Goal: Task Accomplishment & Management: Manage account settings

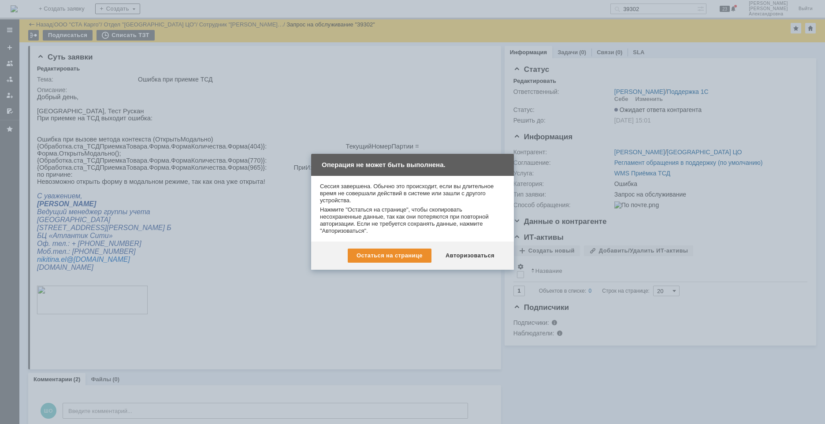
scroll to position [96, 0]
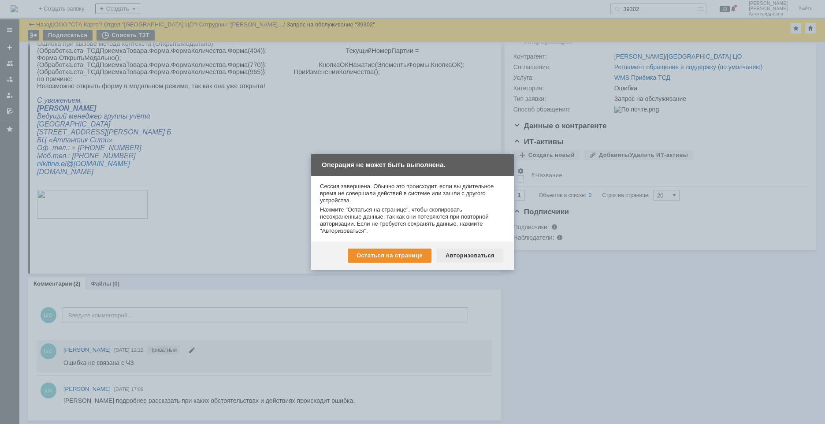
click at [487, 255] on div "Авторизоваться" at bounding box center [470, 256] width 67 height 14
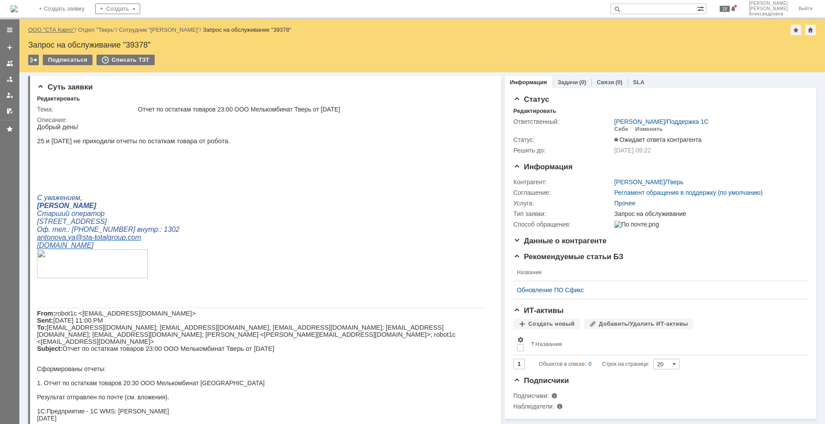
click at [59, 27] on link "ООО "СТА Карго"" at bounding box center [51, 29] width 47 height 7
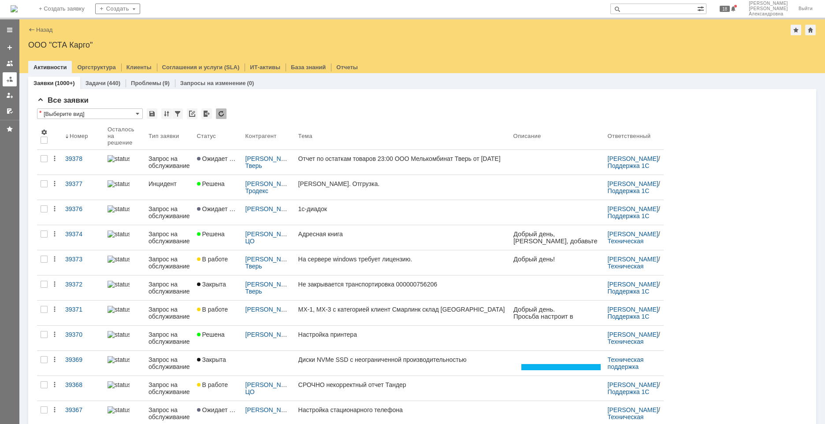
click at [6, 78] on div at bounding box center [9, 79] width 7 height 7
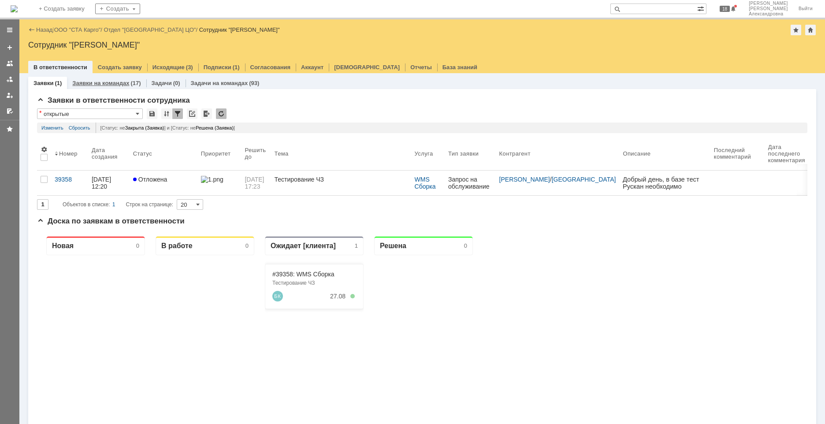
click at [87, 86] on link "Заявки на командах" at bounding box center [100, 83] width 57 height 7
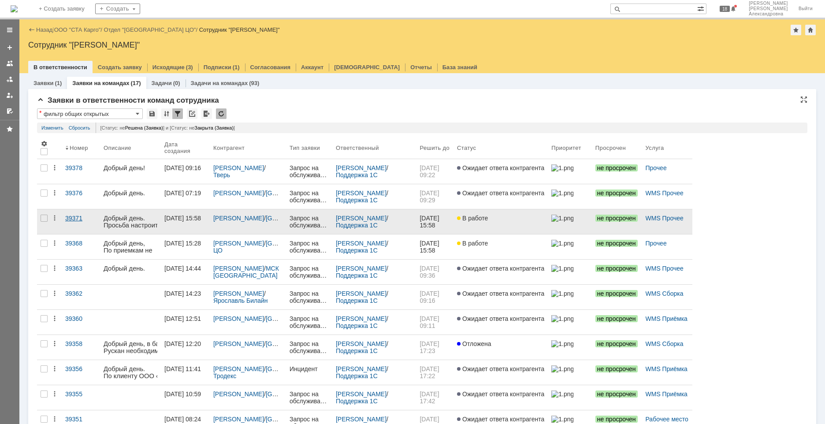
click at [81, 226] on link "39371" at bounding box center [81, 221] width 38 height 25
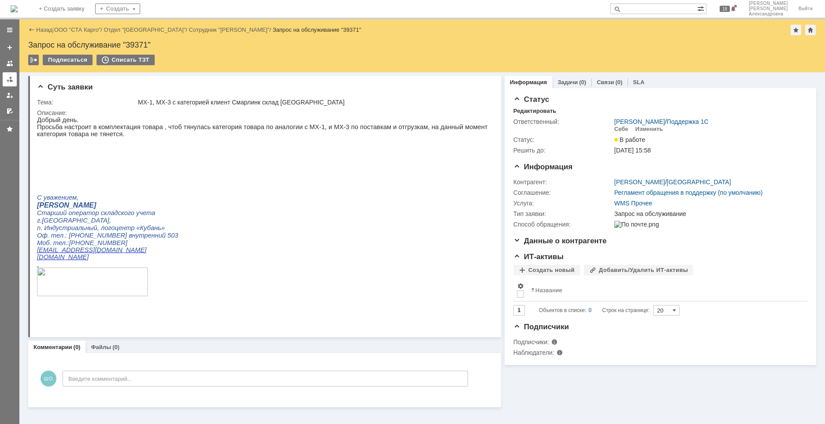
click at [11, 80] on div at bounding box center [9, 79] width 7 height 7
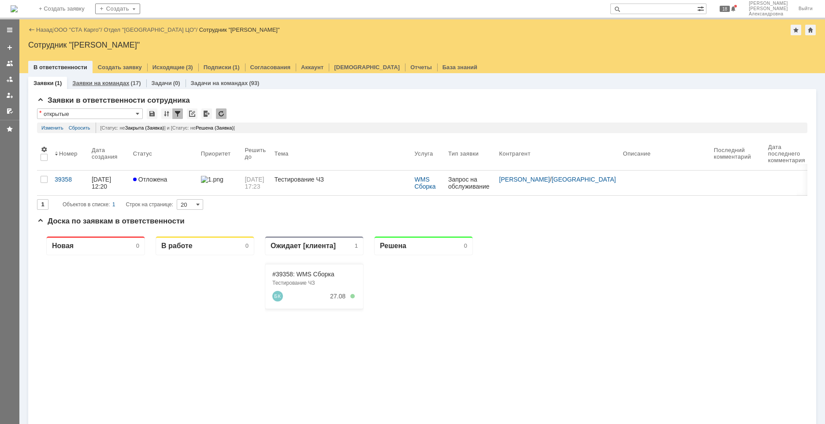
click at [124, 81] on link "Заявки на командах" at bounding box center [100, 83] width 57 height 7
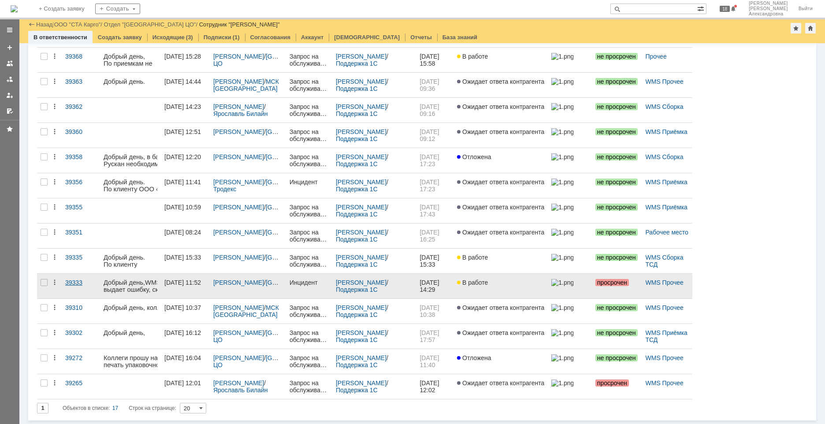
click at [82, 287] on link "39333" at bounding box center [81, 286] width 38 height 25
